Goal: Information Seeking & Learning: Find specific fact

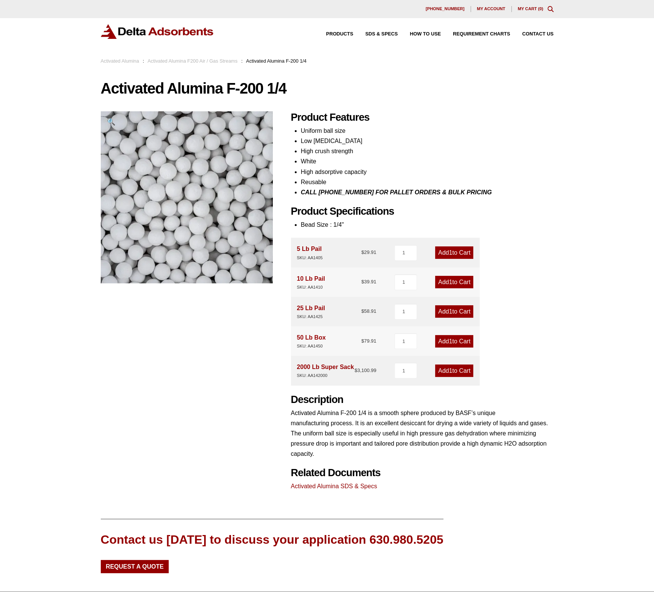
click at [219, 63] on link "Activated Alumina F200 Air / Gas Streams" at bounding box center [193, 61] width 90 height 6
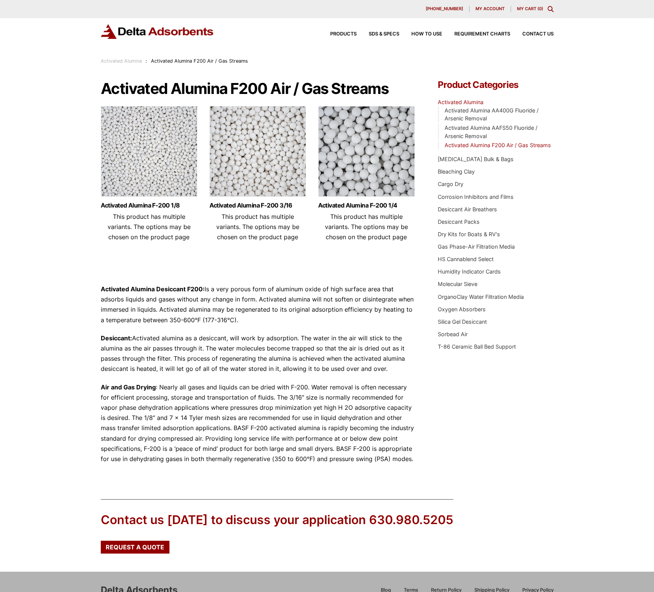
click at [273, 181] on img at bounding box center [257, 153] width 97 height 94
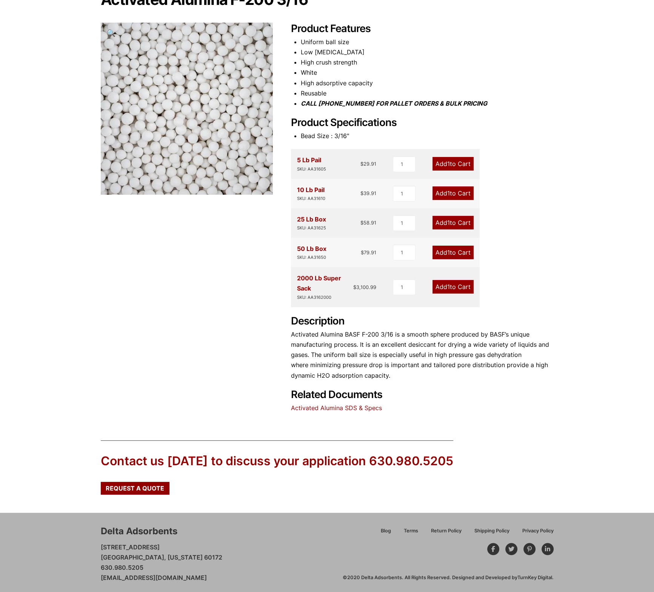
scroll to position [93, 0]
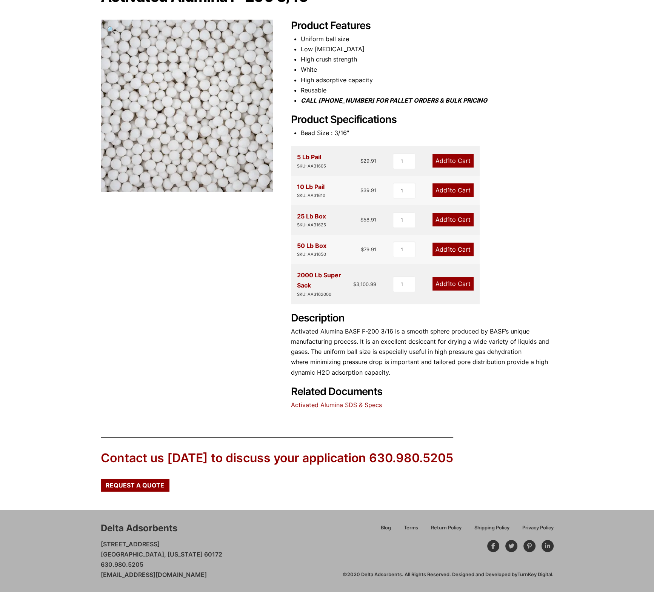
click at [341, 406] on link "Activated Alumina SDS & Specs" at bounding box center [336, 405] width 91 height 8
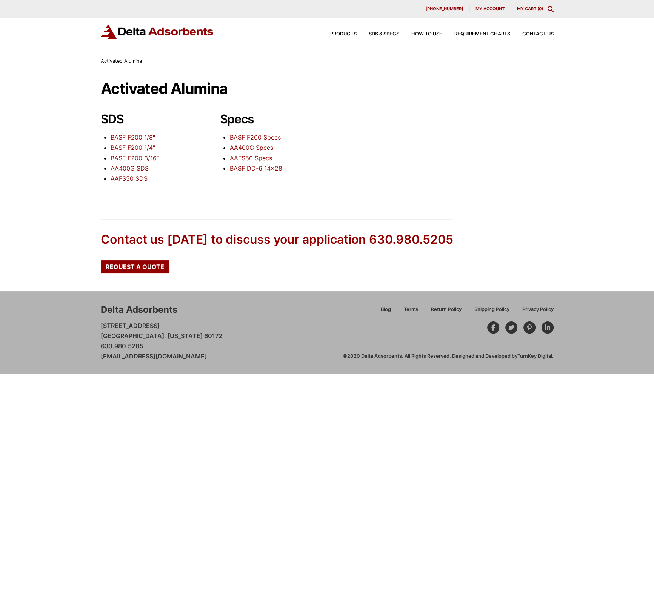
click at [269, 137] on link "BASF F200 Specs" at bounding box center [255, 138] width 51 height 8
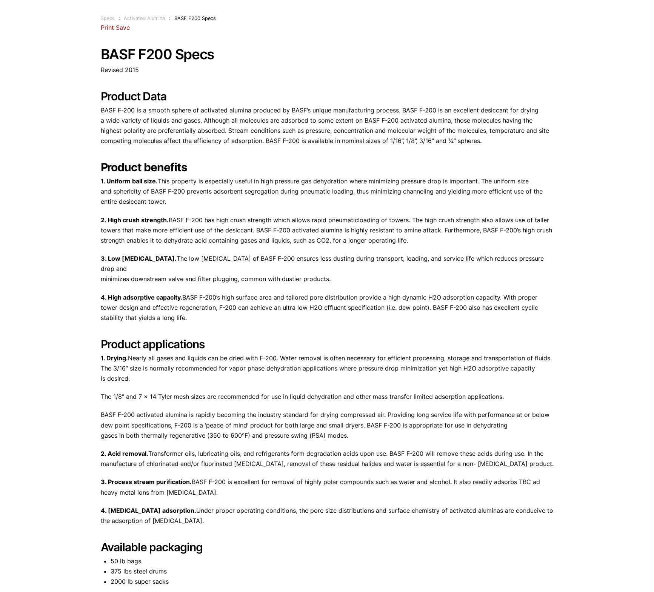
scroll to position [159, 0]
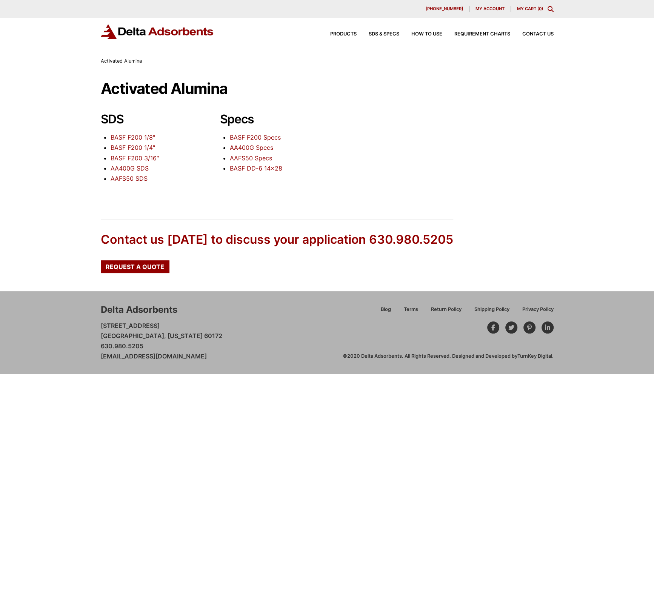
click at [255, 148] on link "AA400G Specs" at bounding box center [251, 148] width 43 height 8
click at [246, 136] on link "BASF F200 Specs" at bounding box center [255, 138] width 51 height 8
click at [242, 135] on link "BASF F200 Specs" at bounding box center [255, 138] width 51 height 8
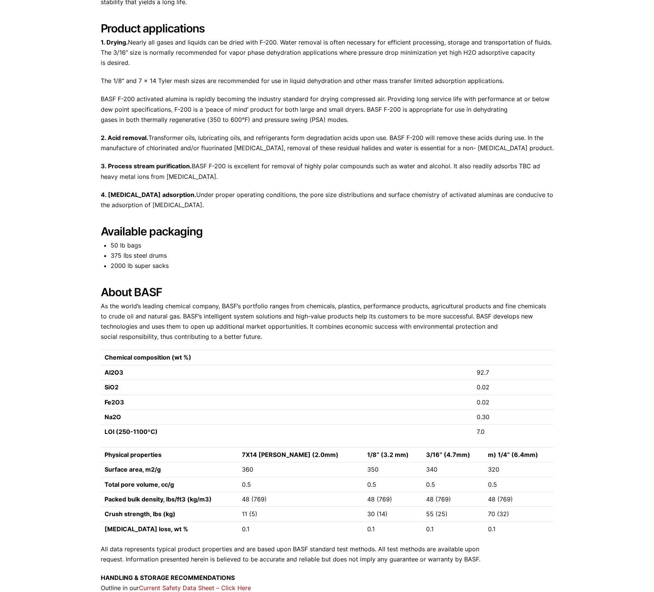
scroll to position [518, 0]
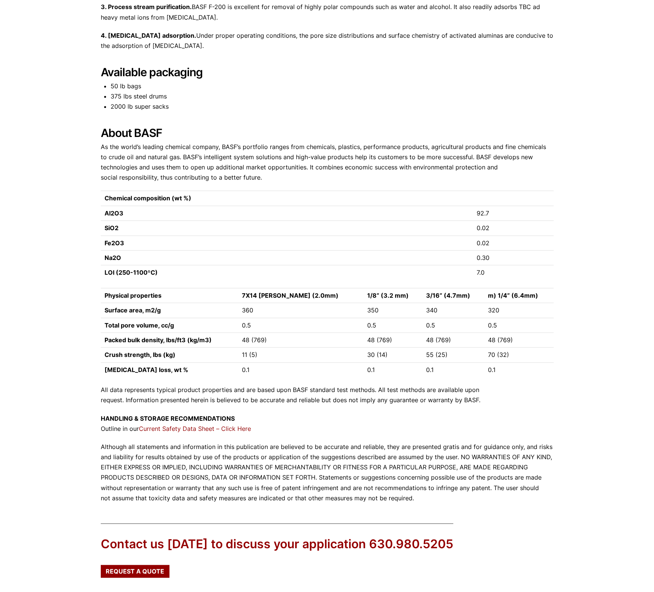
click at [203, 425] on link "Current Safety Data Sheet – Click Here" at bounding box center [195, 429] width 112 height 8
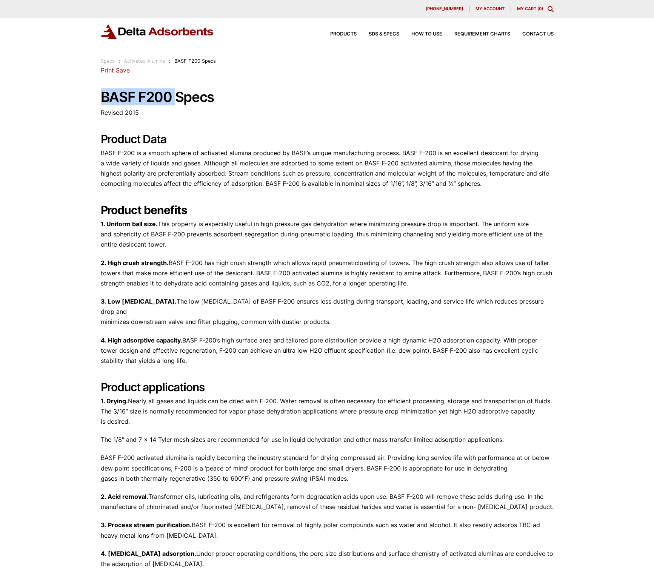
drag, startPoint x: 100, startPoint y: 94, endPoint x: 174, endPoint y: 96, distance: 74.0
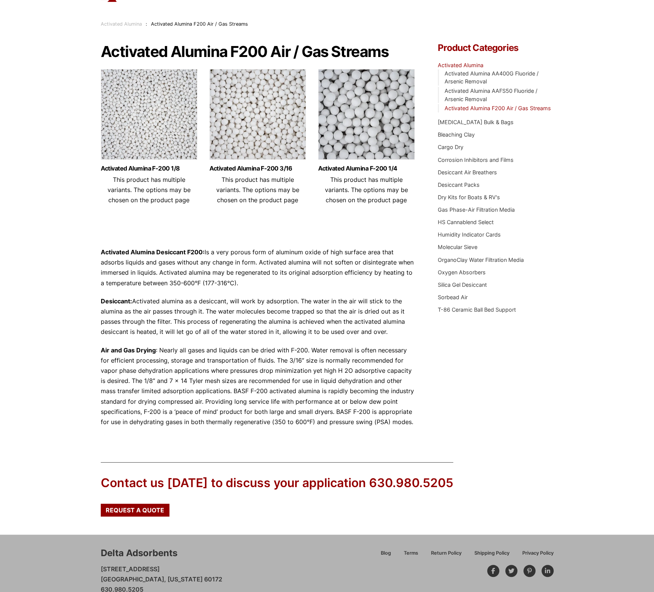
scroll to position [62, 0]
